Goal: Task Accomplishment & Management: Manage account settings

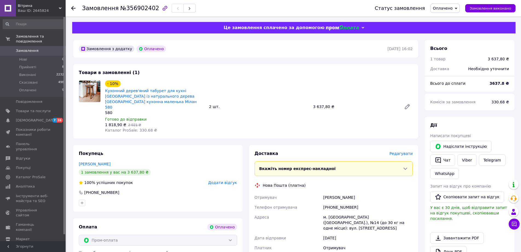
click at [73, 9] on use at bounding box center [73, 8] width 4 height 4
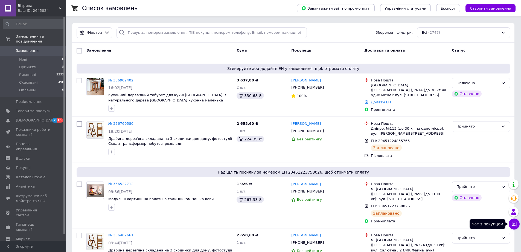
click at [515, 225] on icon at bounding box center [514, 223] width 5 height 5
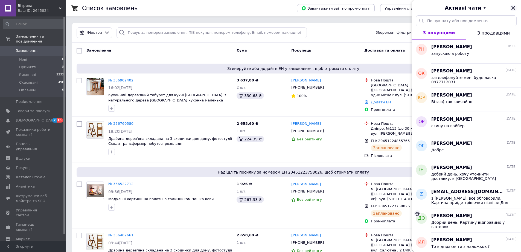
click at [514, 6] on icon "Закрити" at bounding box center [513, 7] width 5 height 5
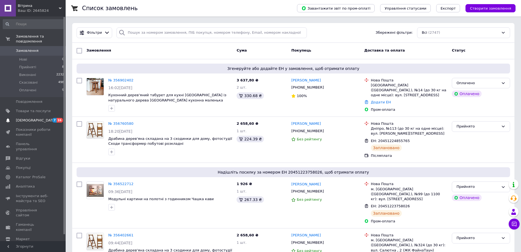
click at [19, 118] on span "[DEMOGRAPHIC_DATA]" at bounding box center [36, 120] width 41 height 5
